Goal: Task Accomplishment & Management: Use online tool/utility

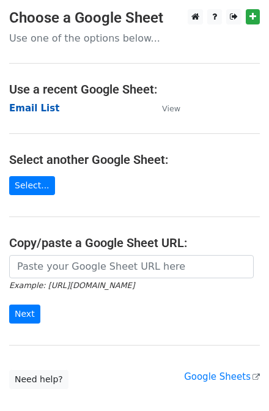
click at [34, 110] on strong "Email List" at bounding box center [34, 108] width 50 height 11
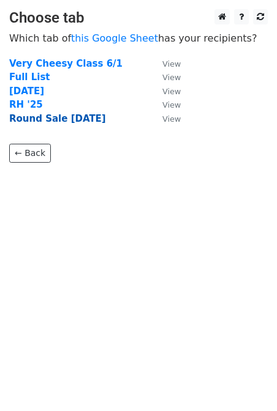
click at [51, 118] on strong "Round Sale 10/12/25" at bounding box center [57, 118] width 97 height 11
